Goal: Transaction & Acquisition: Purchase product/service

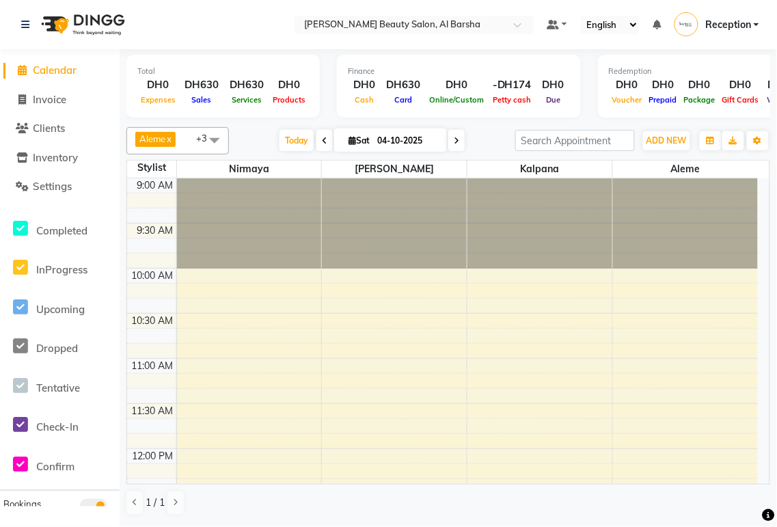
scroll to position [520, 0]
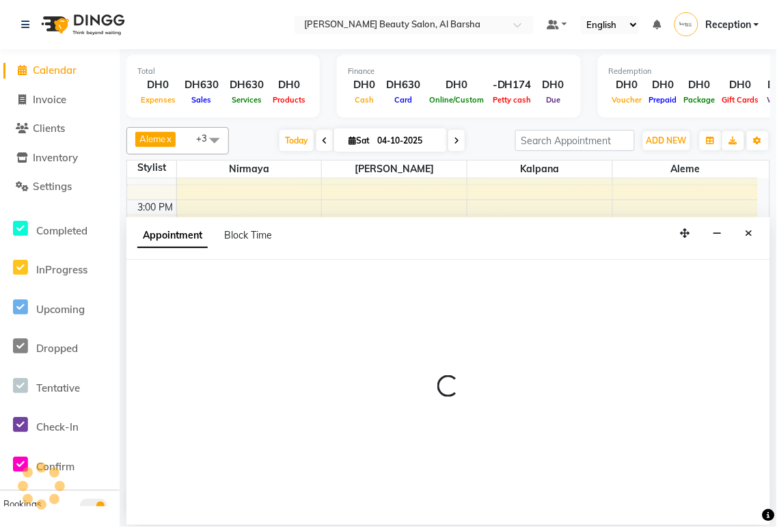
select select "92710"
select select "tentative"
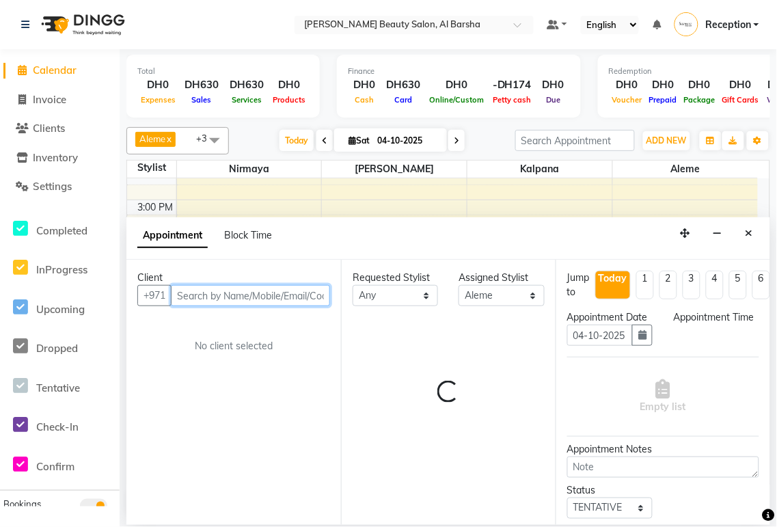
select select "1005"
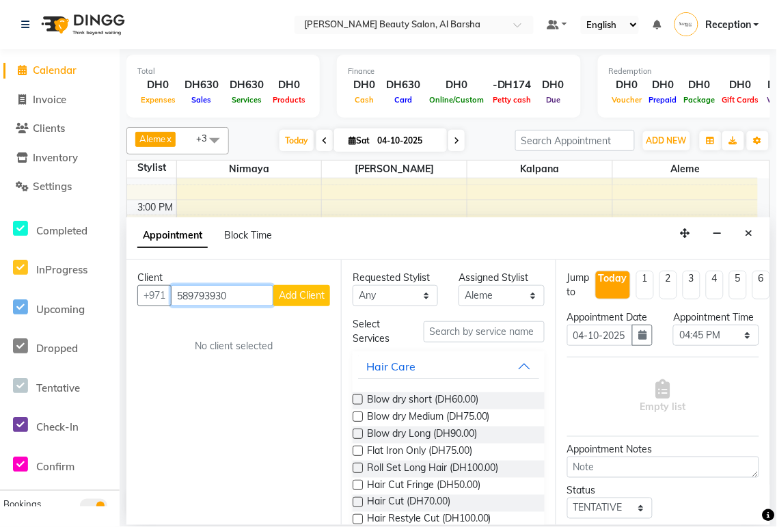
type input "589793930"
click at [301, 293] on span "Add Client" at bounding box center [302, 295] width 46 height 12
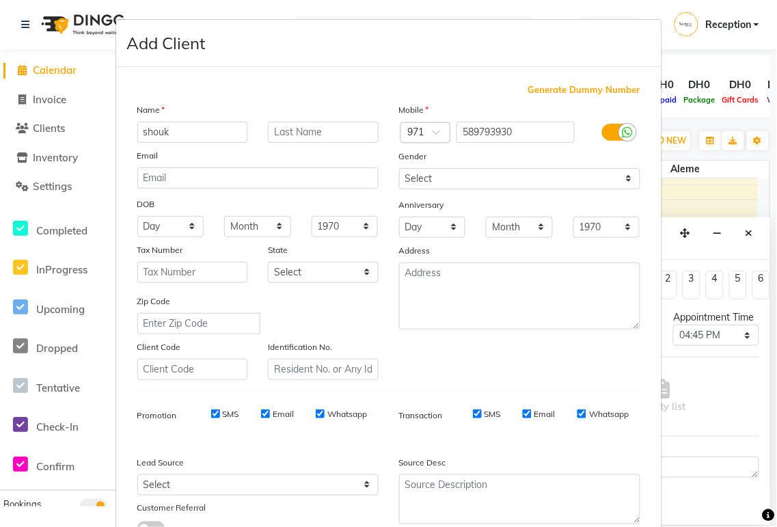
scroll to position [105, 0]
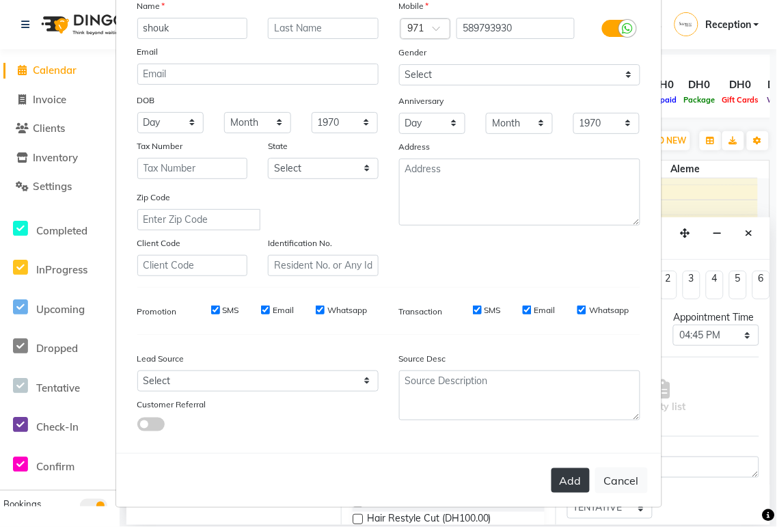
type input "shouk"
click at [563, 483] on button "Add" at bounding box center [571, 480] width 38 height 25
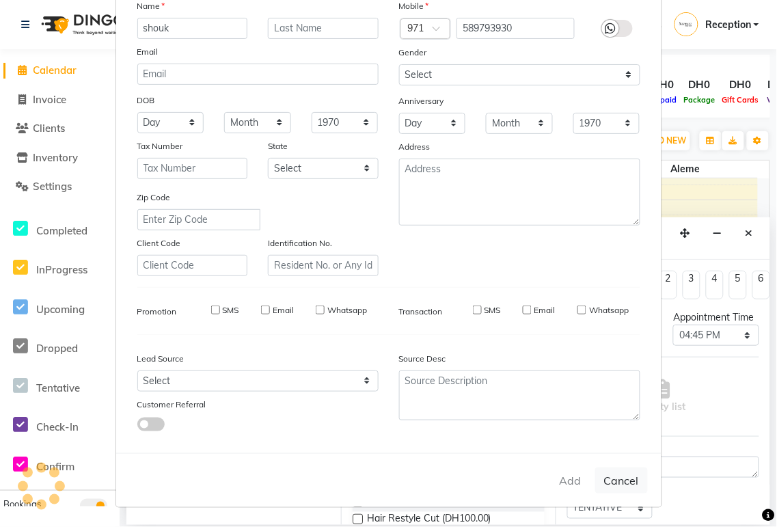
select select
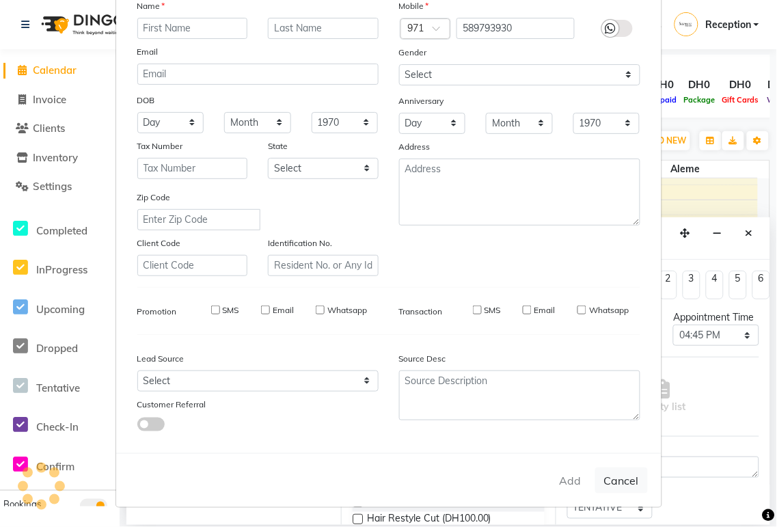
select select
checkbox input "false"
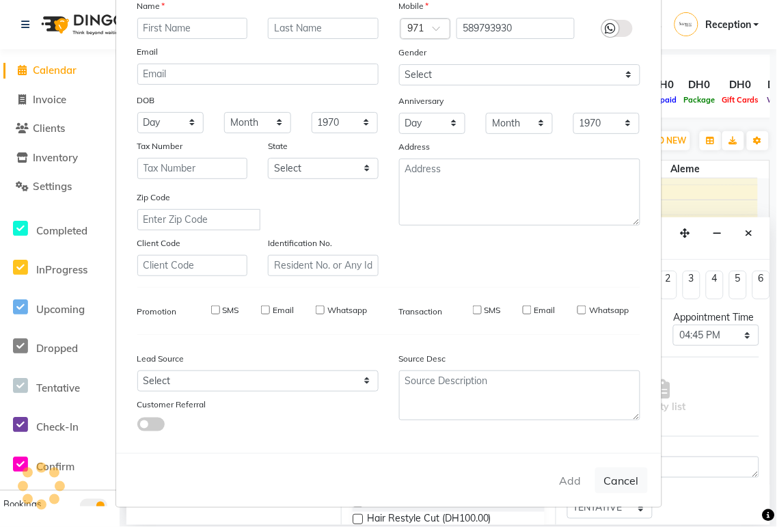
checkbox input "false"
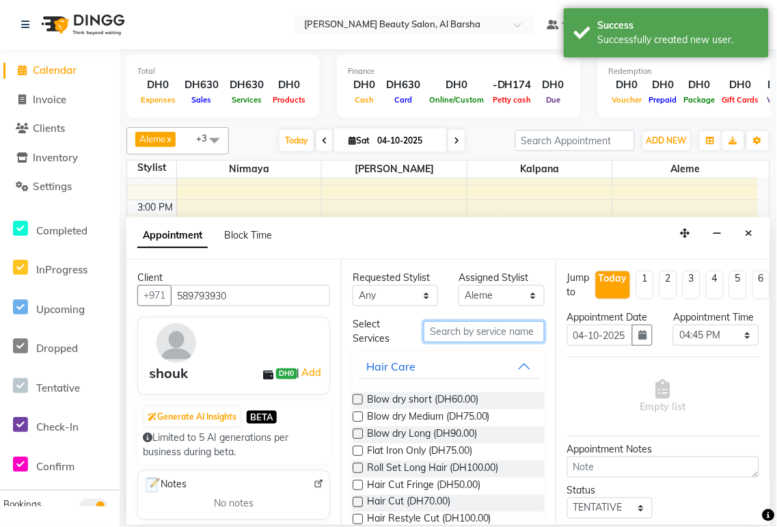
click at [470, 332] on input "text" at bounding box center [484, 331] width 121 height 21
click at [359, 417] on label at bounding box center [358, 417] width 10 height 10
click at [359, 417] on input "checkbox" at bounding box center [357, 418] width 9 height 9
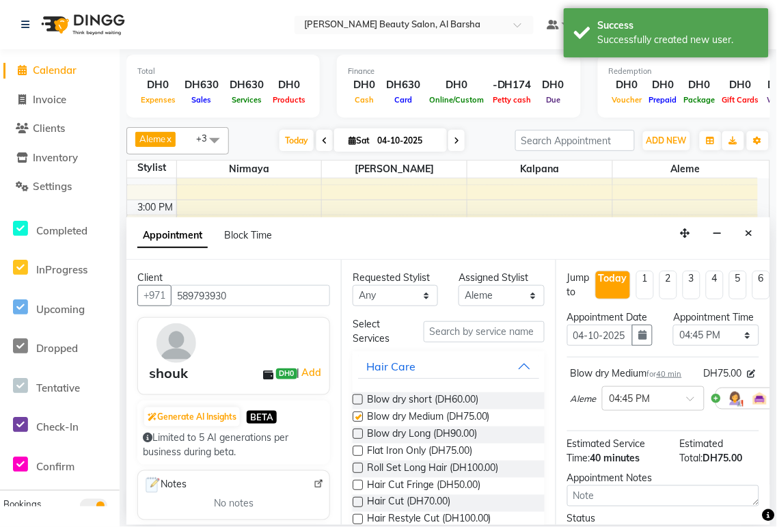
checkbox input "false"
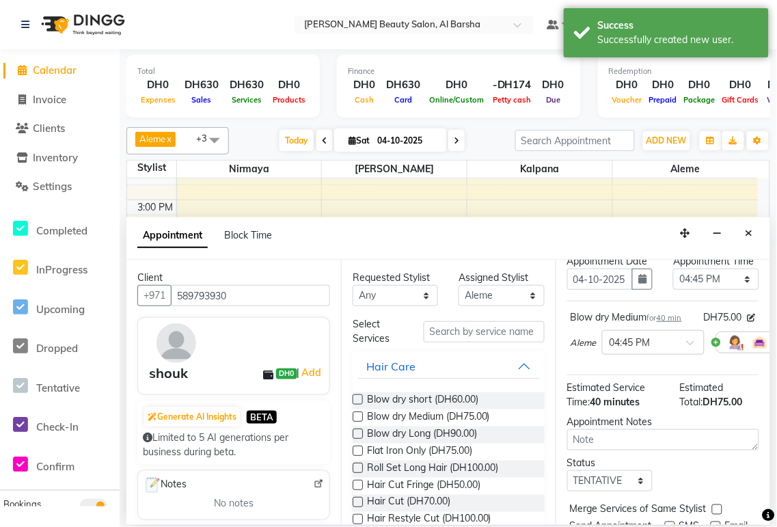
scroll to position [94, 0]
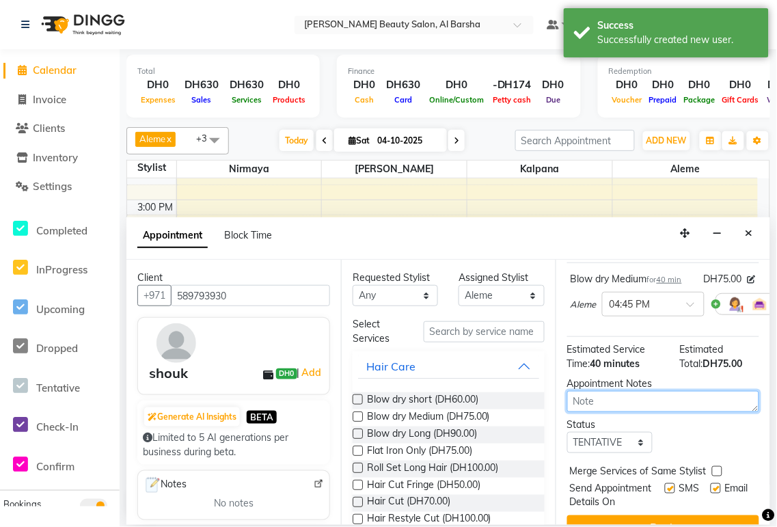
click at [711, 412] on textarea at bounding box center [663, 401] width 192 height 21
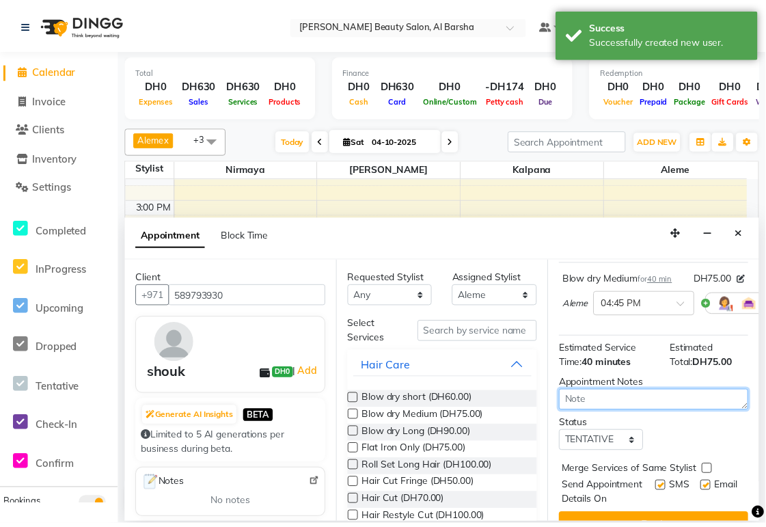
scroll to position [175, 0]
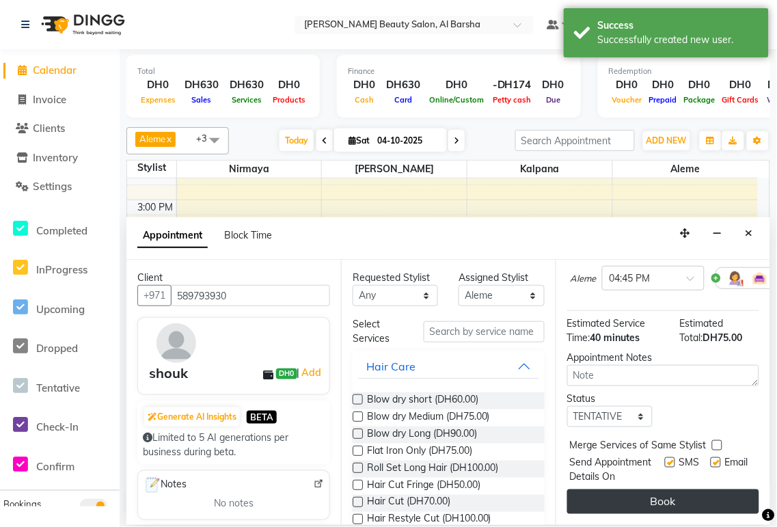
click at [675, 496] on button "Book" at bounding box center [663, 501] width 192 height 25
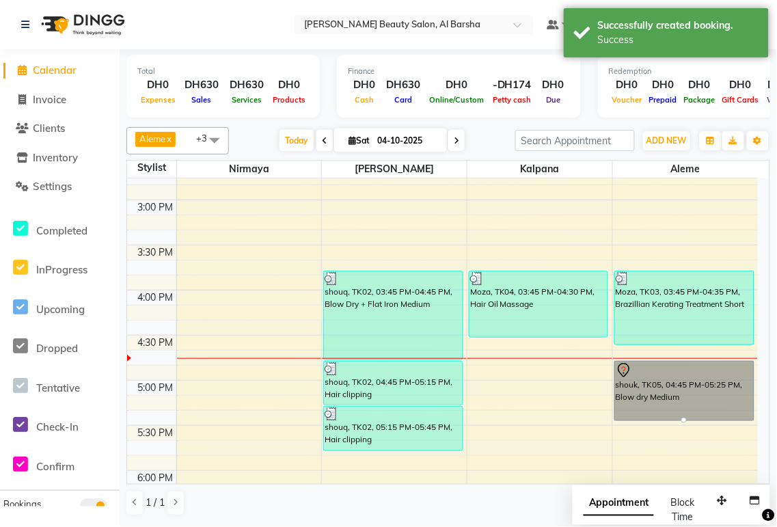
click at [671, 386] on link "shouk, TK05, 04:45 PM-05:25 PM, Blow dry Medium" at bounding box center [685, 391] width 140 height 60
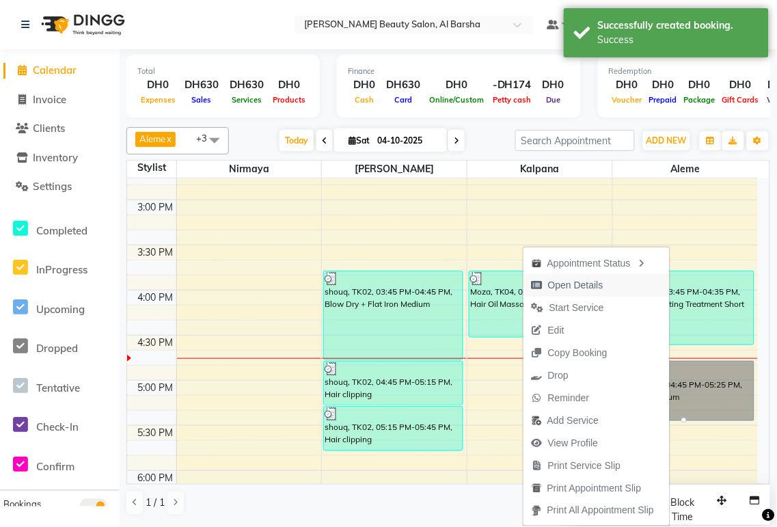
click at [570, 288] on span "Open Details" at bounding box center [575, 285] width 55 height 14
select select "7"
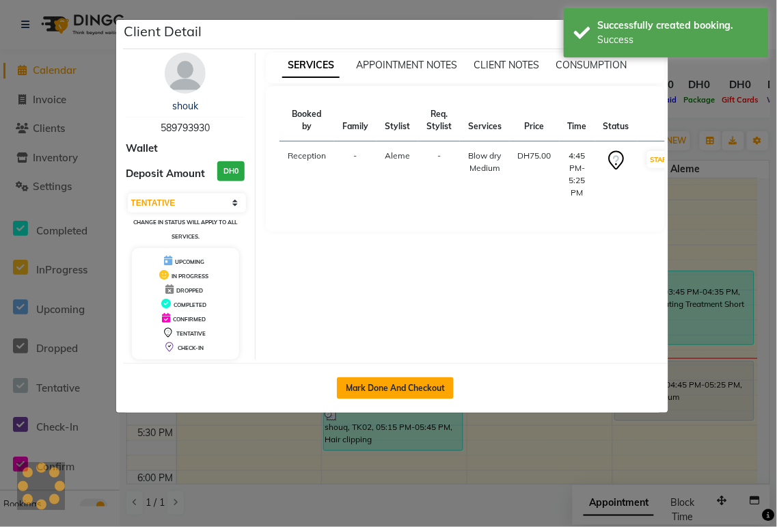
click at [425, 388] on button "Mark Done And Checkout" at bounding box center [395, 388] width 117 height 22
select select "service"
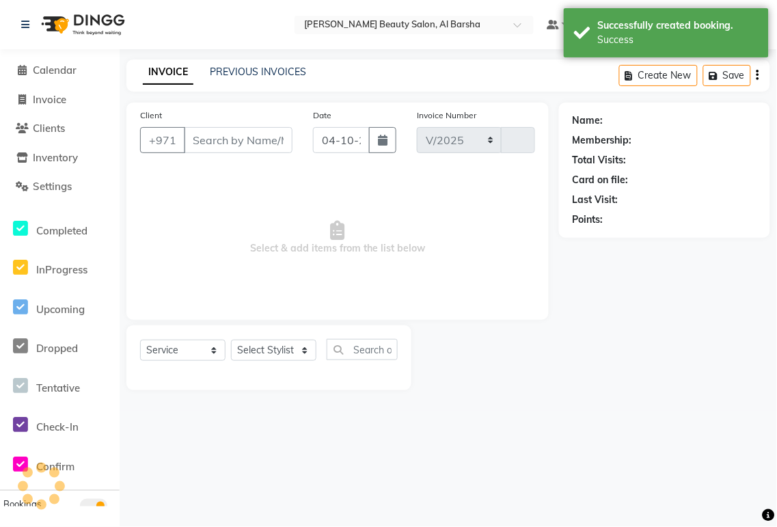
select select "5166"
type input "0074"
type input "589793930"
select select "92710"
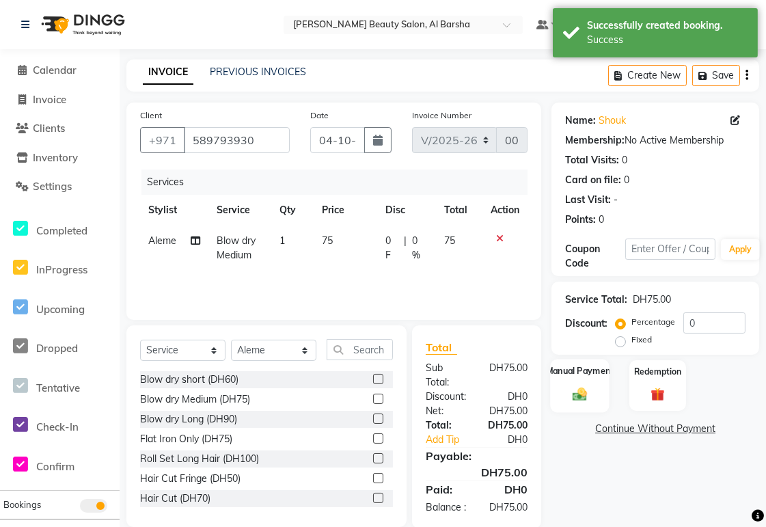
click at [578, 398] on img at bounding box center [580, 394] width 23 height 16
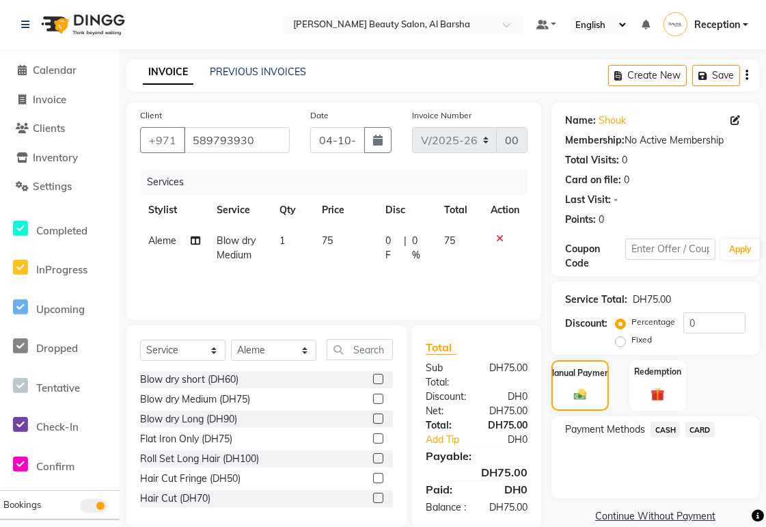
click at [700, 429] on span "CARD" at bounding box center [700, 430] width 29 height 16
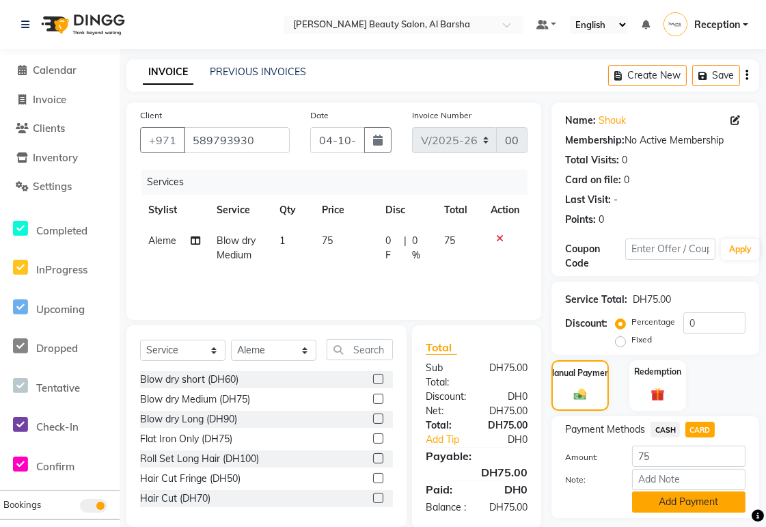
click at [695, 503] on button "Add Payment" at bounding box center [688, 502] width 113 height 21
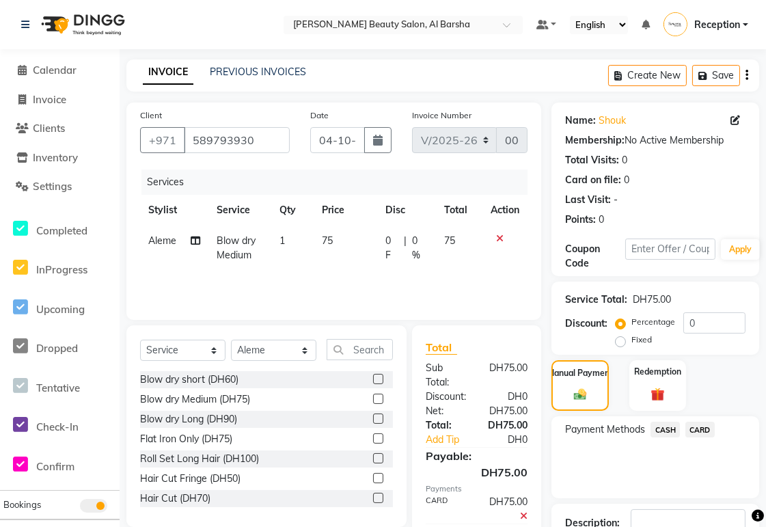
scroll to position [97, 0]
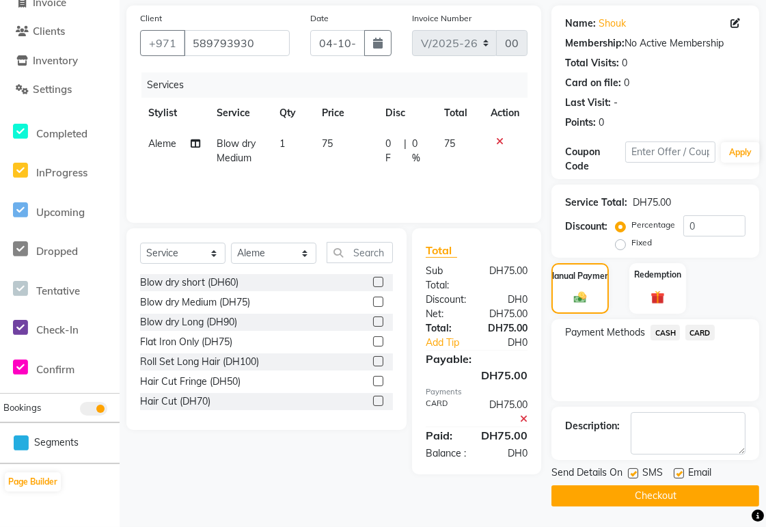
click at [684, 496] on button "Checkout" at bounding box center [656, 495] width 208 height 21
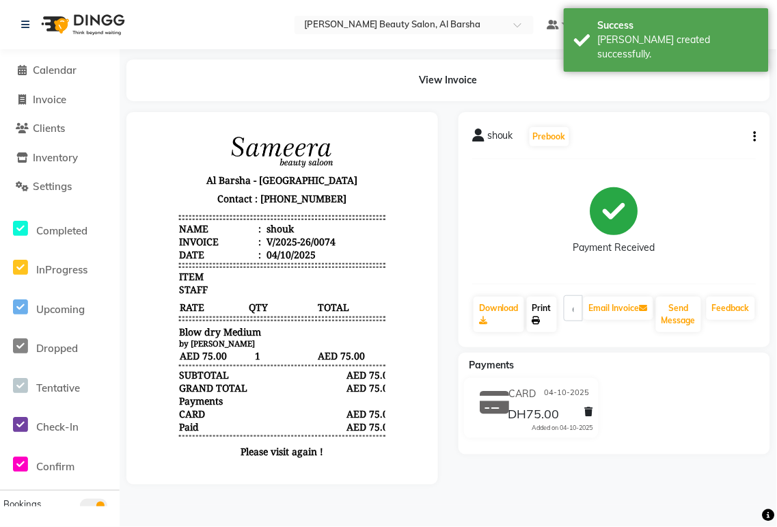
click at [537, 320] on icon at bounding box center [537, 321] width 8 height 8
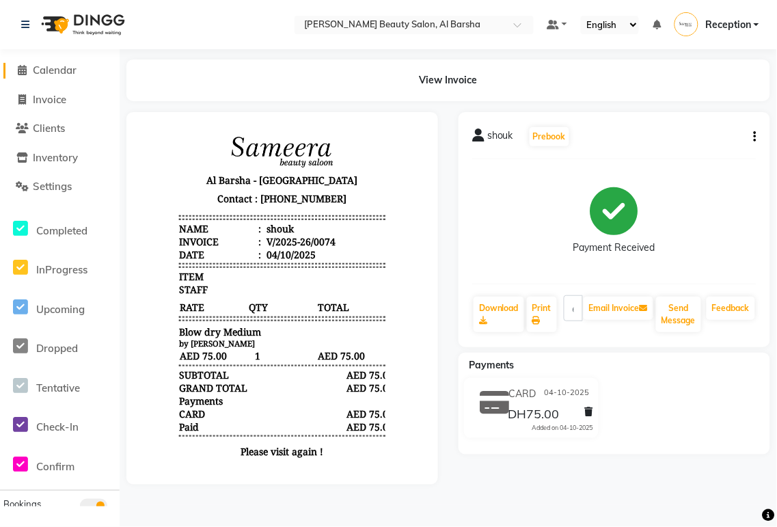
click at [56, 70] on span "Calendar" at bounding box center [55, 70] width 44 height 13
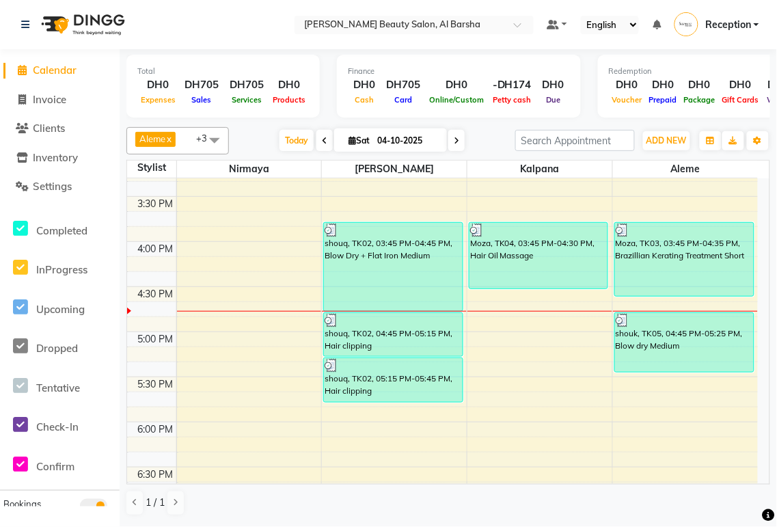
scroll to position [571, 0]
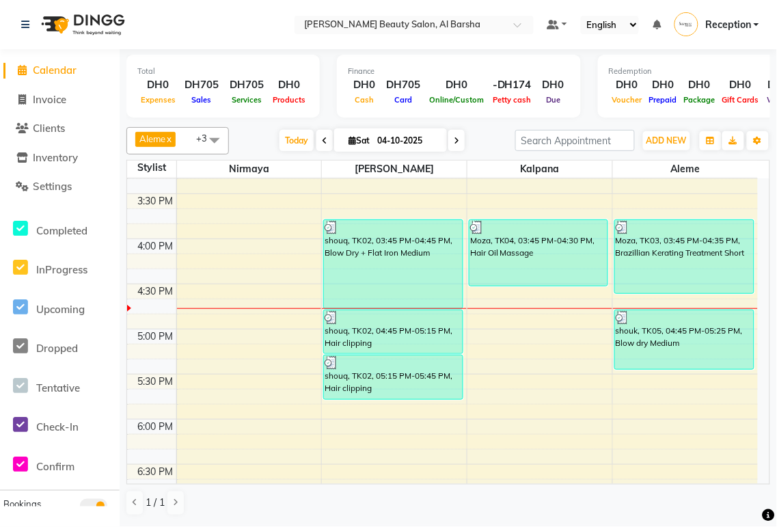
click at [370, 398] on div "shouq, TK02, 05:15 PM-05:45 PM, Hair clipping" at bounding box center [393, 377] width 138 height 44
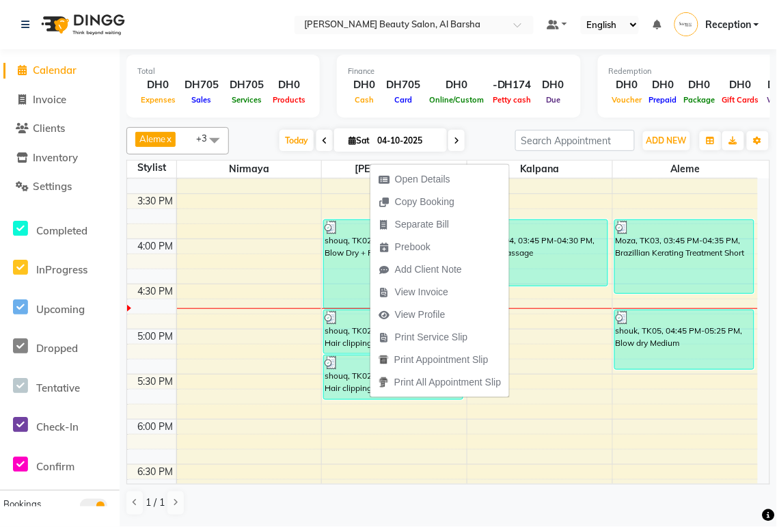
click at [252, 12] on nav "Select Location × [PERSON_NAME] Beauty Salon, Al Barsha Default Panel My Panel …" at bounding box center [388, 24] width 777 height 49
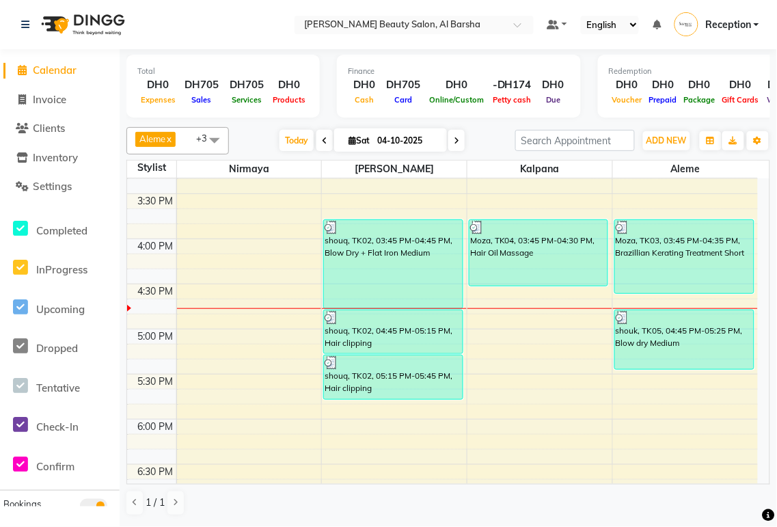
click at [390, 399] on link "shouq, TK02, 05:15 PM-05:45 PM, Hair clipping" at bounding box center [392, 377] width 139 height 45
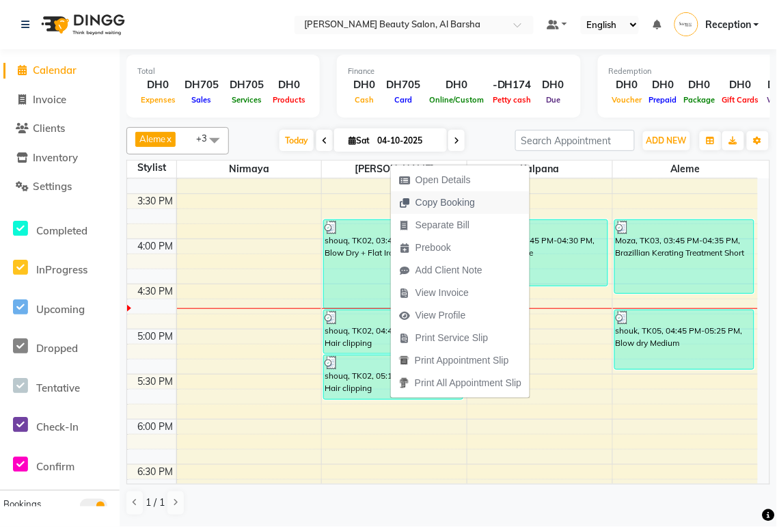
click at [439, 205] on span "Copy Booking" at bounding box center [445, 203] width 59 height 14
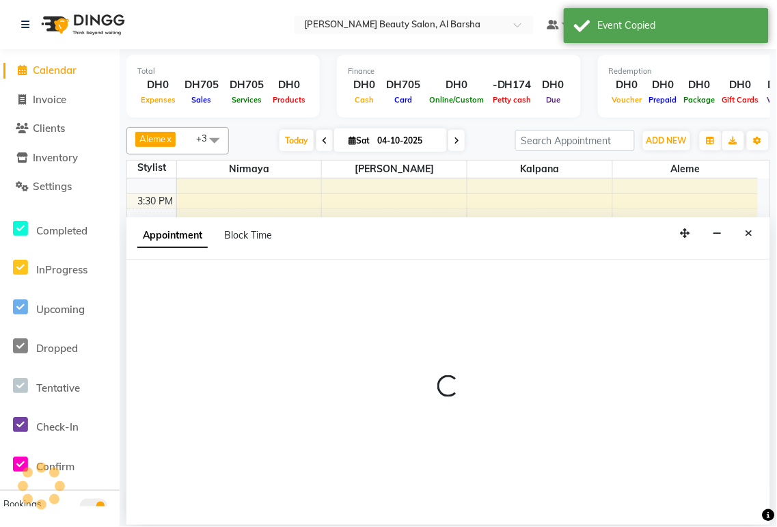
select select "92708"
select select "tentative"
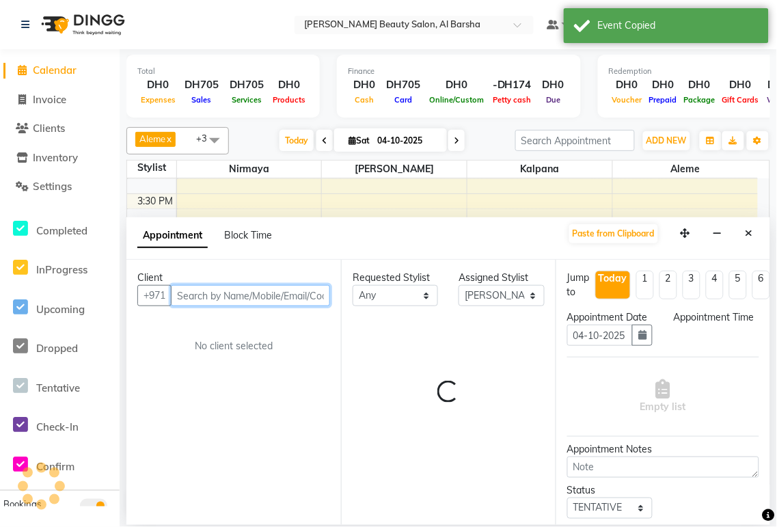
select select "1065"
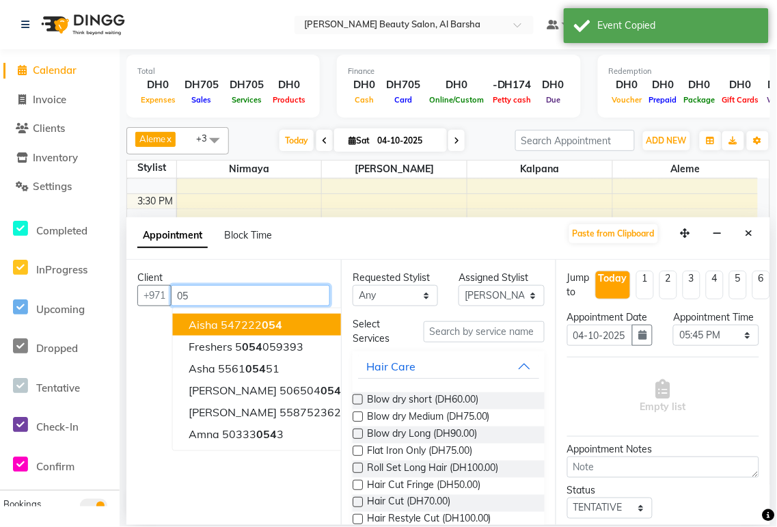
type input "0"
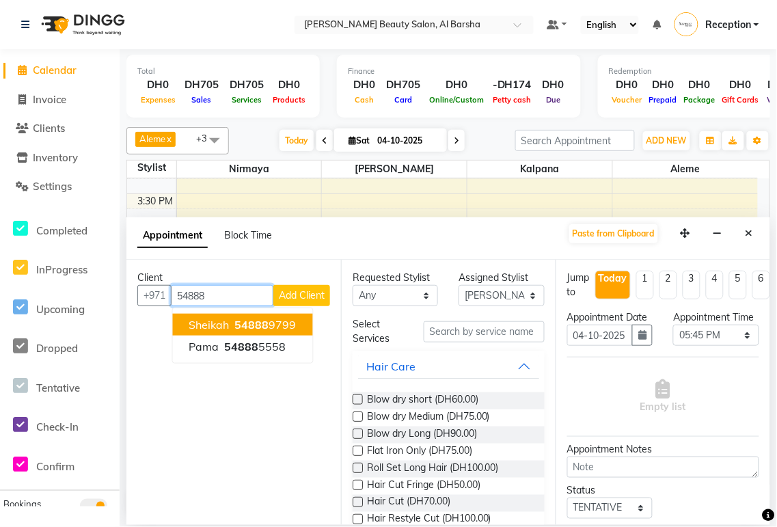
click at [269, 326] on ngb-highlight "54888 9799" at bounding box center [264, 325] width 64 height 14
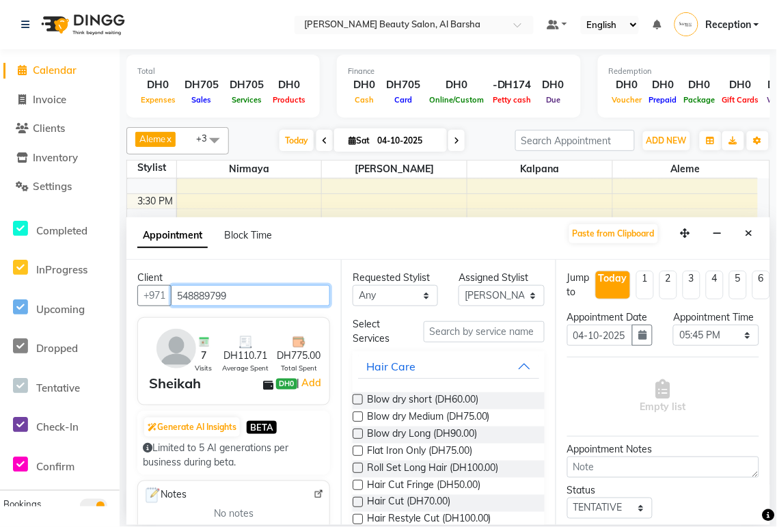
type input "548889799"
click at [358, 419] on label at bounding box center [358, 417] width 10 height 10
click at [358, 419] on input "checkbox" at bounding box center [357, 418] width 9 height 9
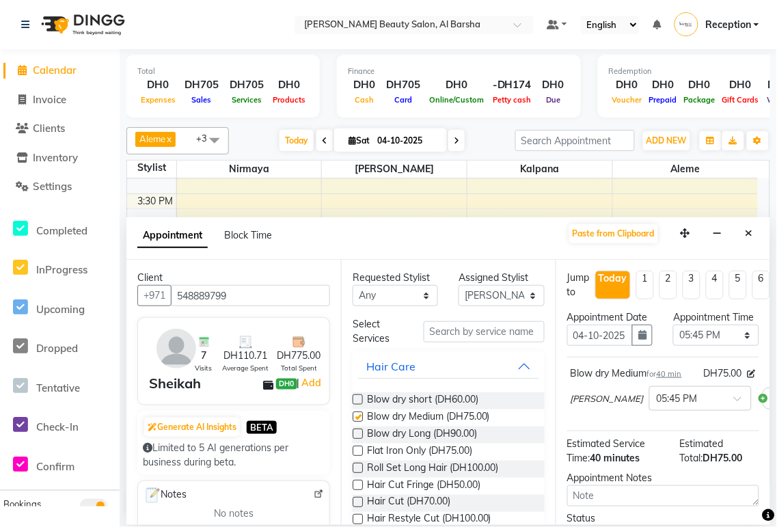
checkbox input "false"
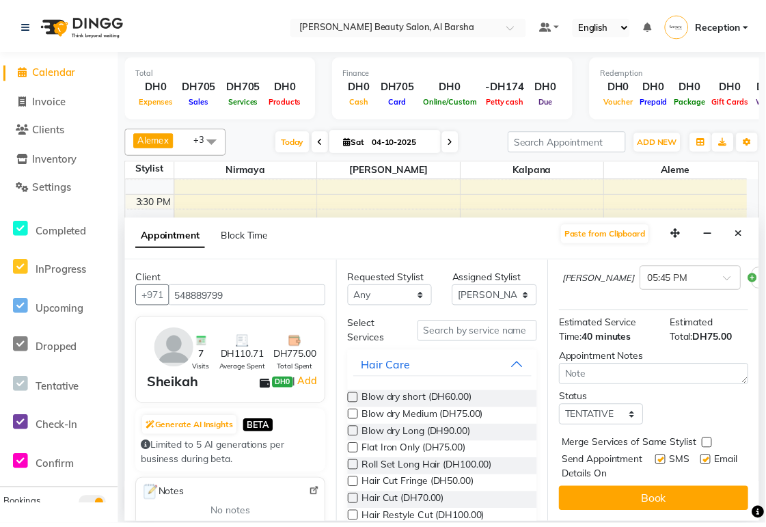
scroll to position [175, 0]
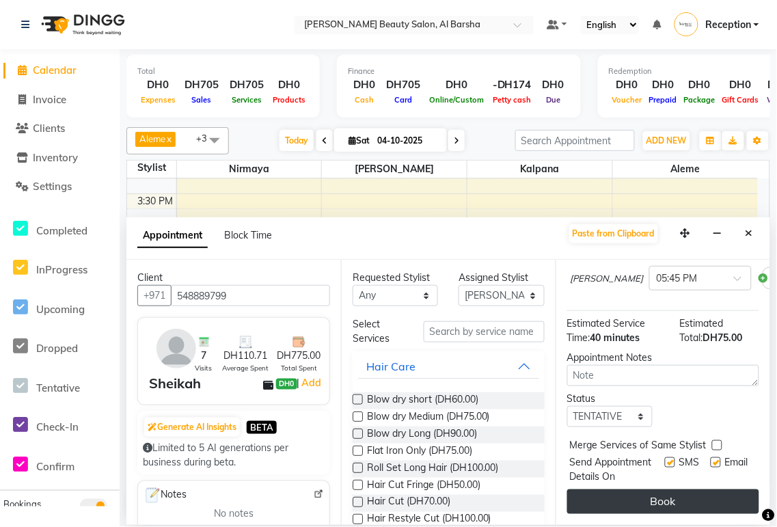
click at [677, 498] on button "Book" at bounding box center [663, 501] width 192 height 25
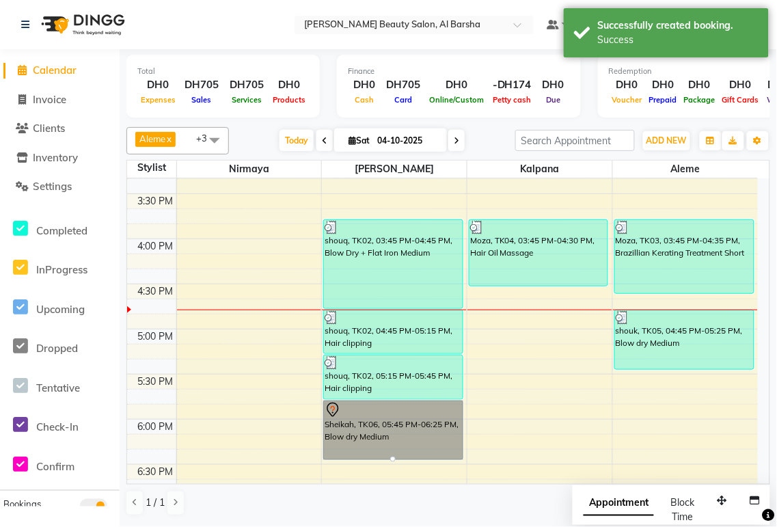
click at [401, 429] on link "Sheikah, TK06, 05:45 PM-06:25 PM, Blow dry Medium" at bounding box center [392, 430] width 139 height 59
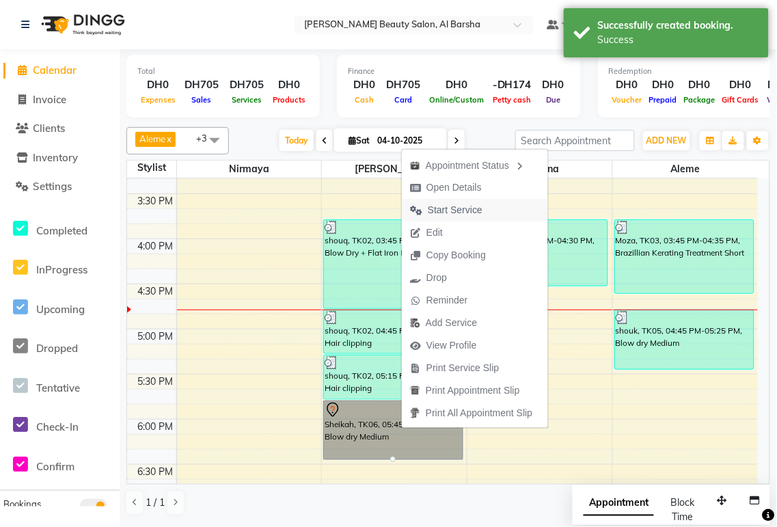
click at [466, 199] on span "Start Service" at bounding box center [446, 210] width 89 height 23
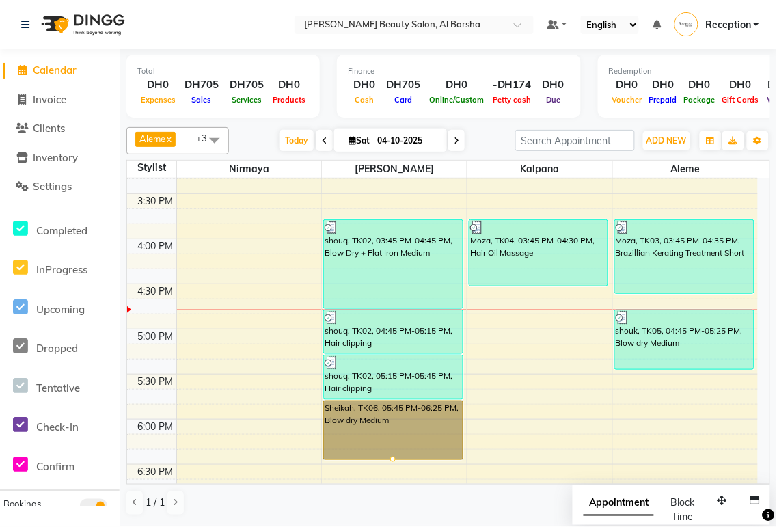
click at [405, 429] on link "Sheikah, TK06, 05:45 PM-06:25 PM, Blow dry Medium" at bounding box center [392, 430] width 139 height 59
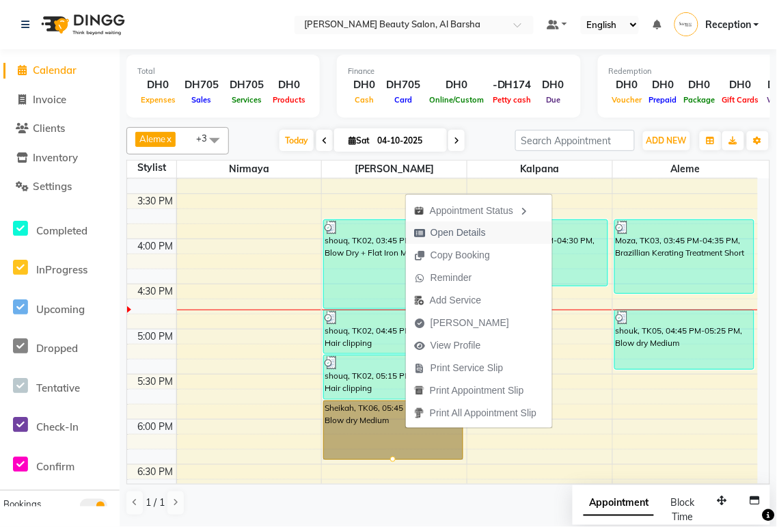
click at [463, 235] on span "Open Details" at bounding box center [458, 233] width 55 height 14
select select "1"
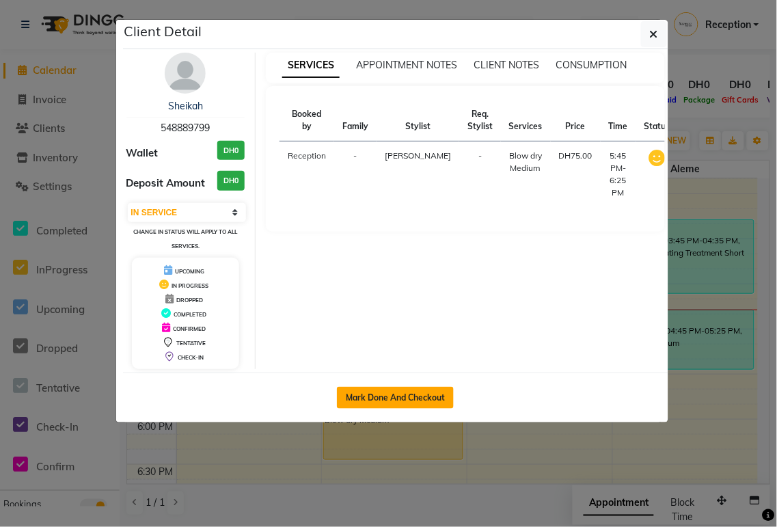
click at [398, 393] on button "Mark Done And Checkout" at bounding box center [395, 398] width 117 height 22
select select "service"
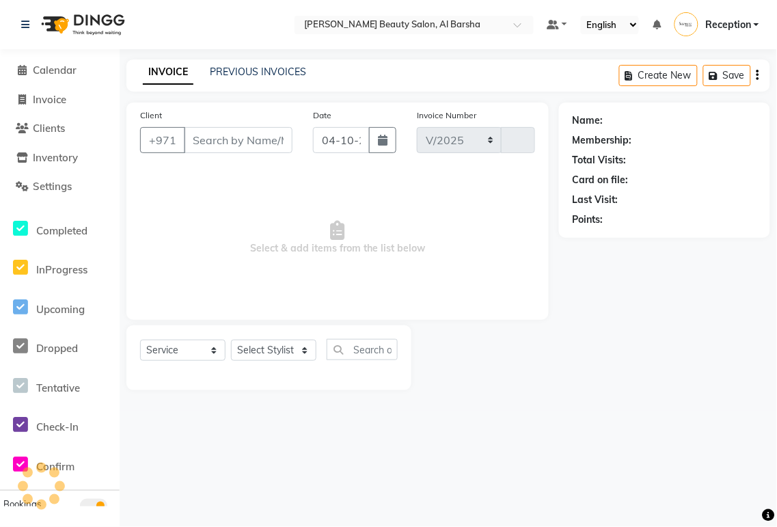
select select "5166"
type input "0075"
type input "548889799"
select select "92708"
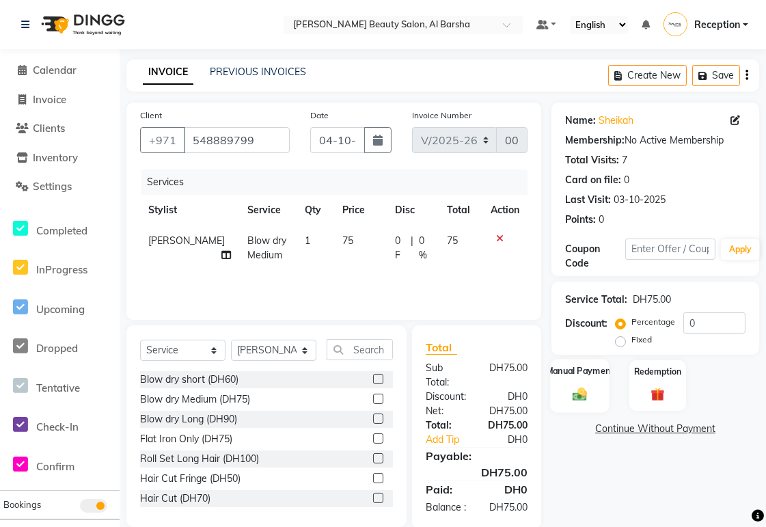
click at [578, 392] on img at bounding box center [580, 394] width 23 height 16
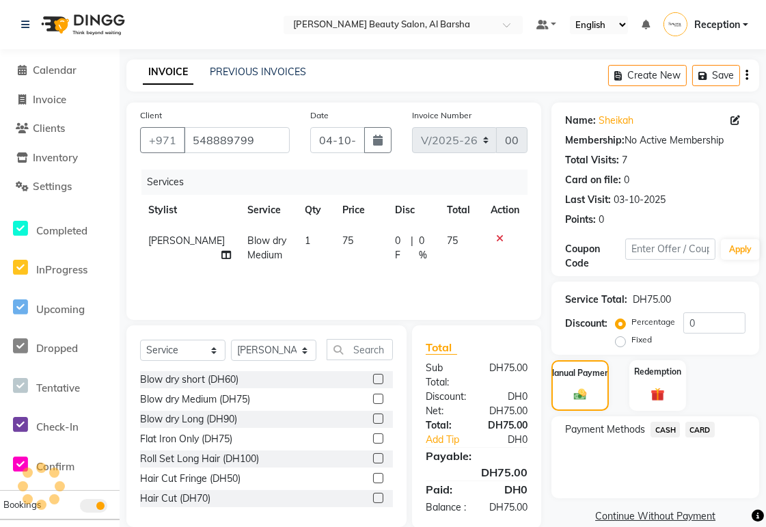
click at [705, 433] on span "CARD" at bounding box center [700, 430] width 29 height 16
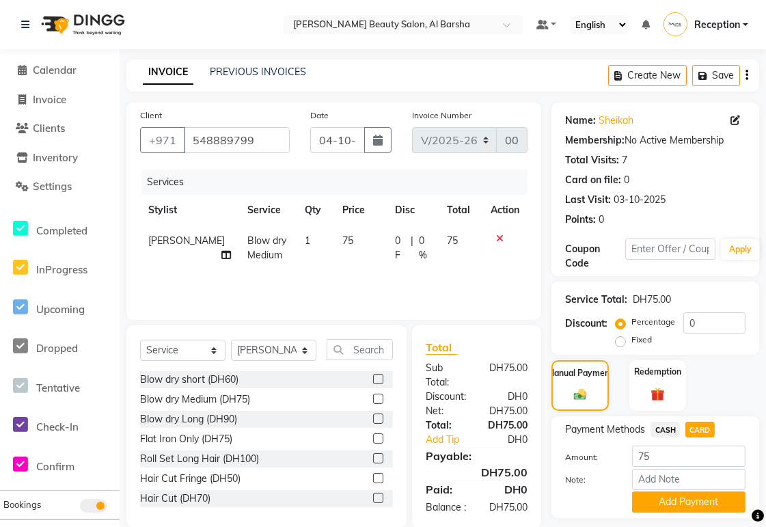
scroll to position [40, 0]
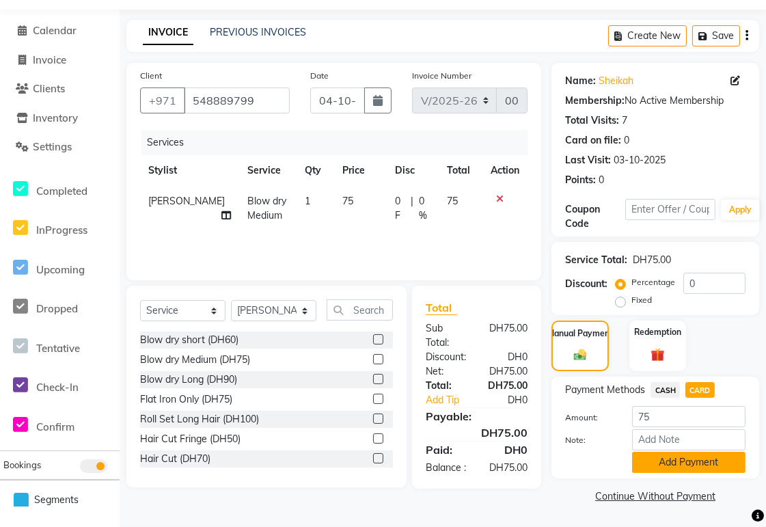
click at [707, 463] on button "Add Payment" at bounding box center [688, 462] width 113 height 21
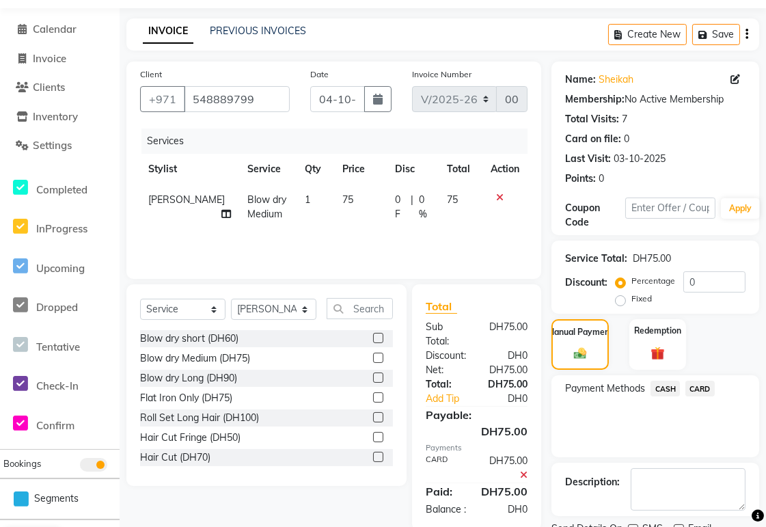
scroll to position [97, 0]
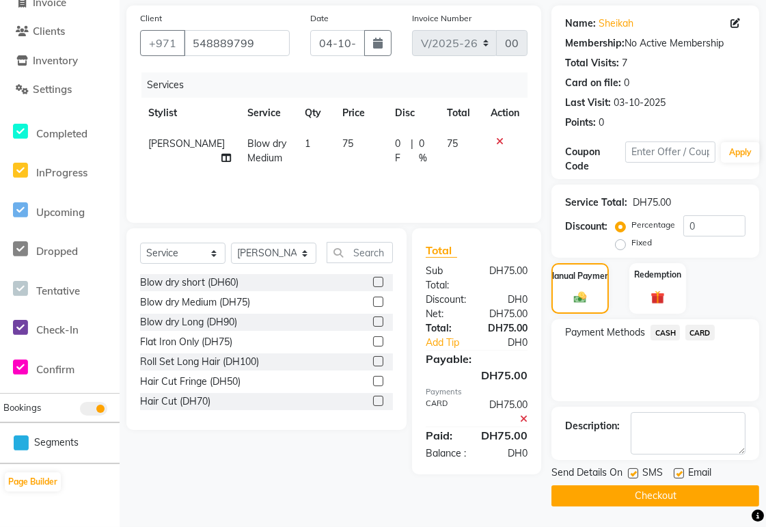
click at [686, 503] on button "Checkout" at bounding box center [656, 495] width 208 height 21
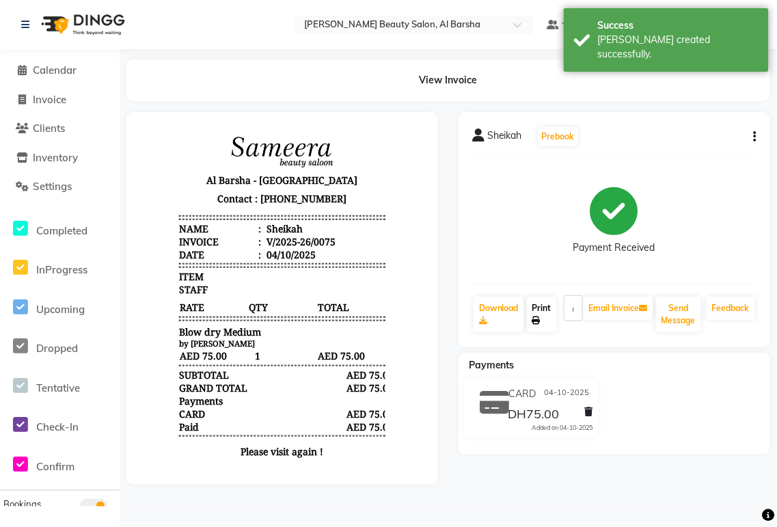
click at [543, 316] on link "Print" at bounding box center [542, 315] width 30 height 36
